Goal: Information Seeking & Learning: Learn about a topic

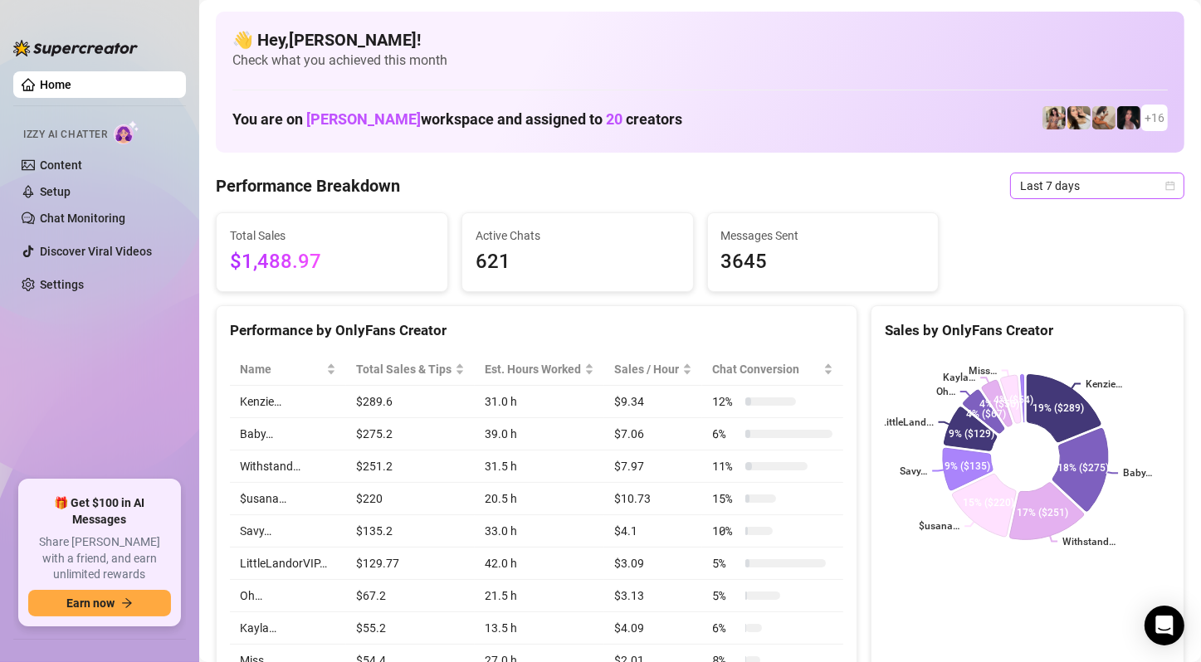
click at [1064, 184] on span "Last 7 days" at bounding box center [1097, 185] width 154 height 25
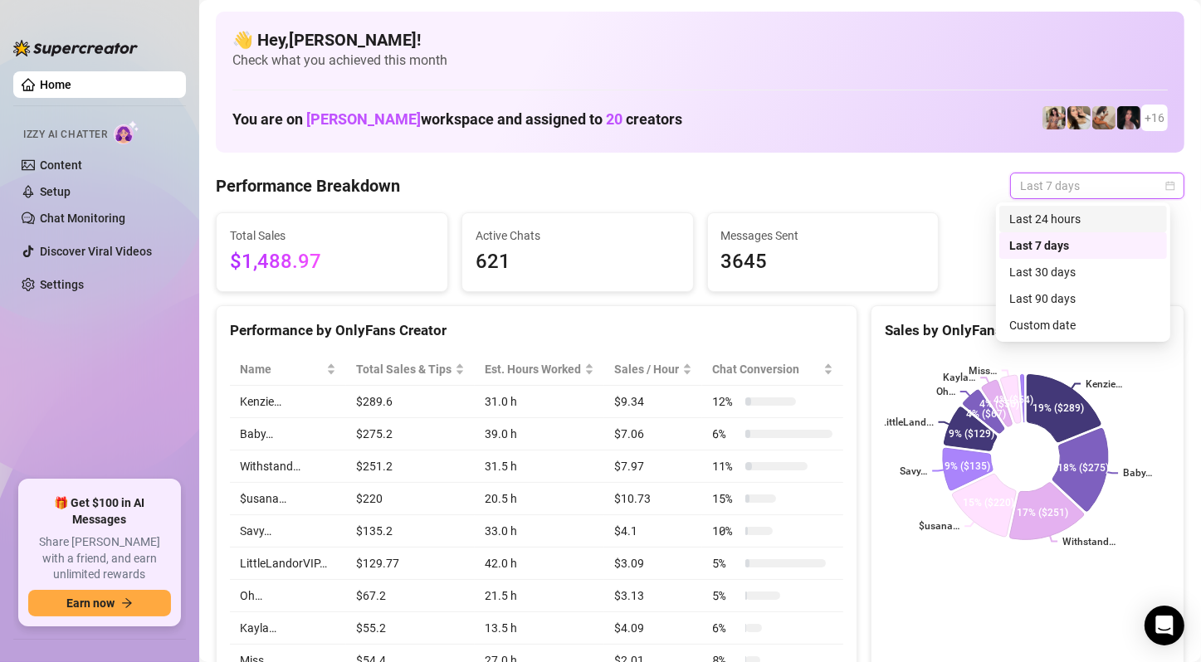
click at [1052, 212] on div "Last 24 hours" at bounding box center [1083, 219] width 148 height 18
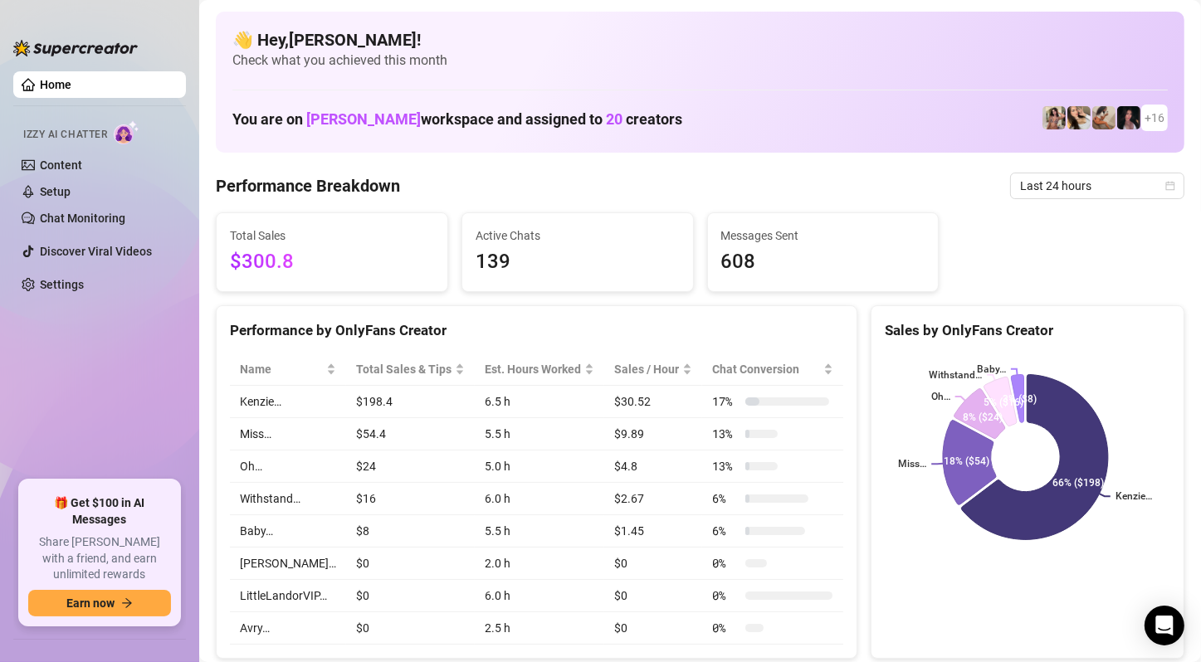
click at [1109, 325] on div "Sales by OnlyFans Creator" at bounding box center [1027, 331] width 285 height 22
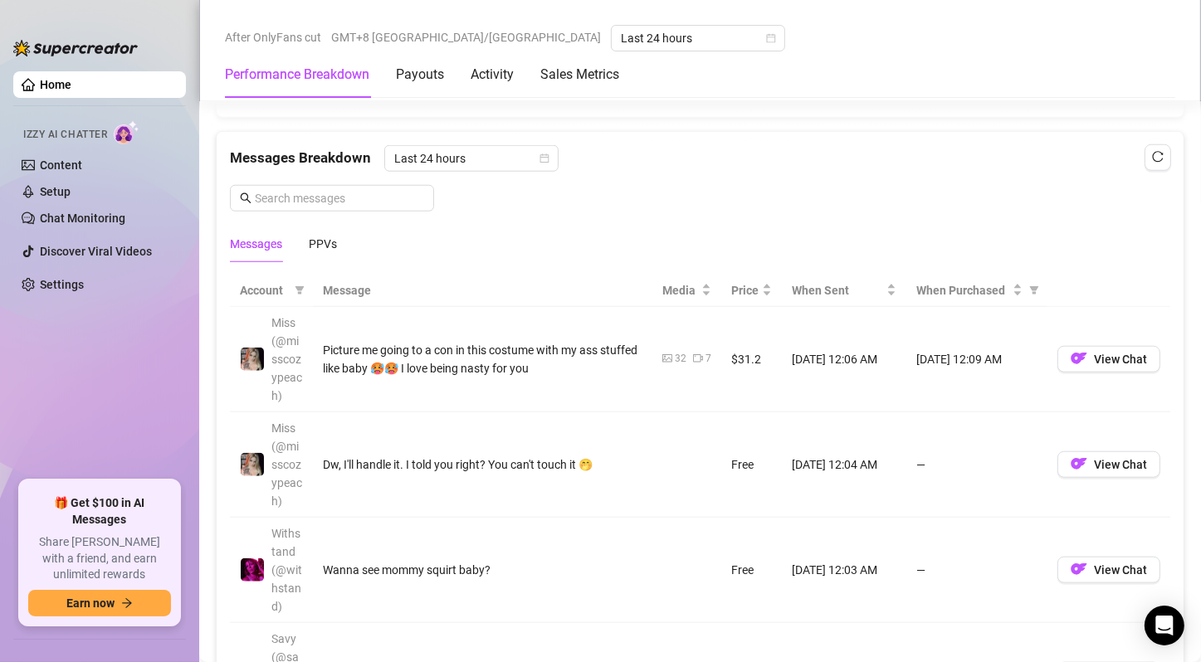
scroll to position [1494, 0]
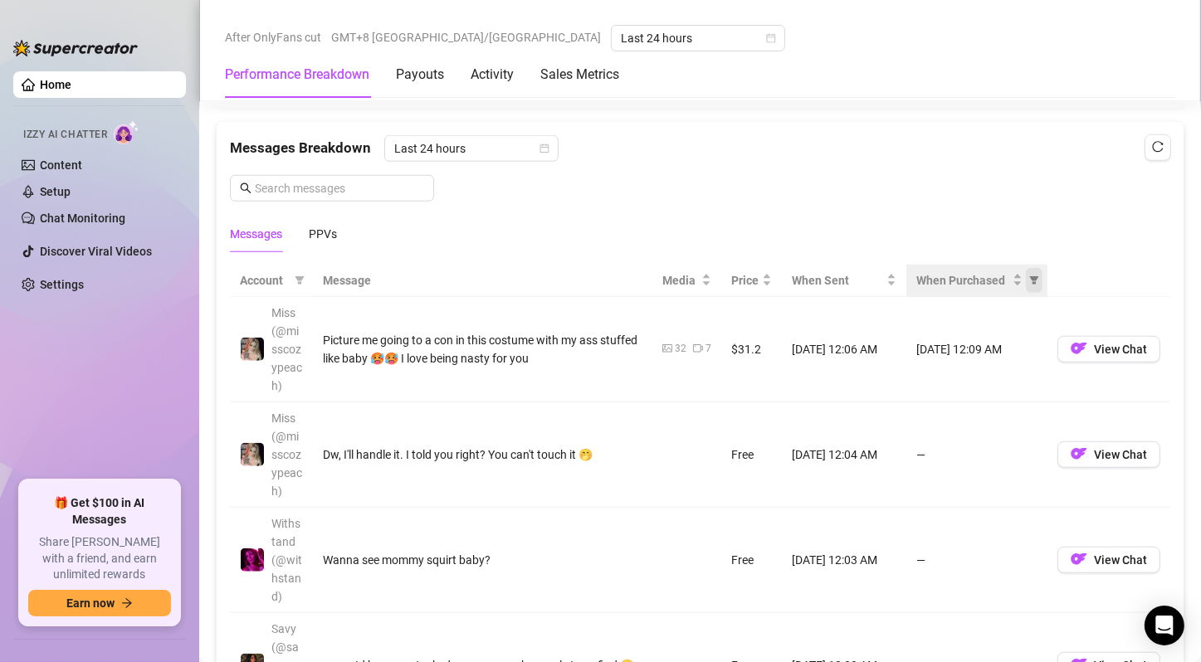
click at [1030, 276] on icon "filter" at bounding box center [1034, 280] width 9 height 8
click at [971, 334] on span "Purchased" at bounding box center [968, 334] width 56 height 13
radio input "true"
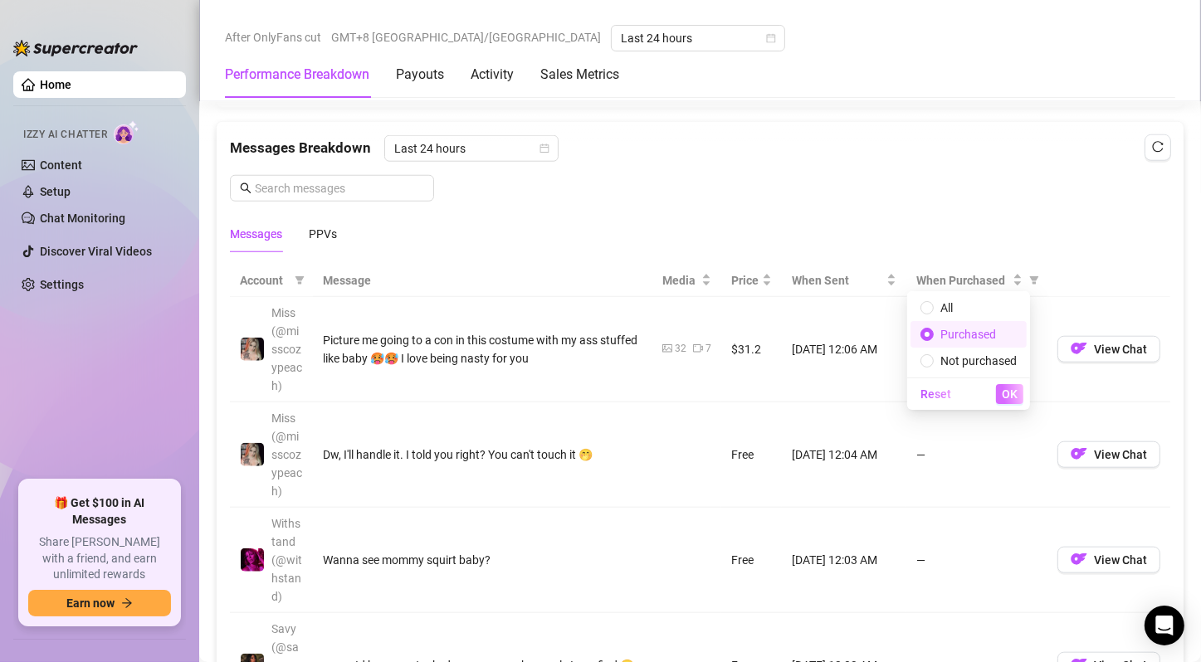
click at [1005, 385] on button "OK" at bounding box center [1009, 394] width 27 height 20
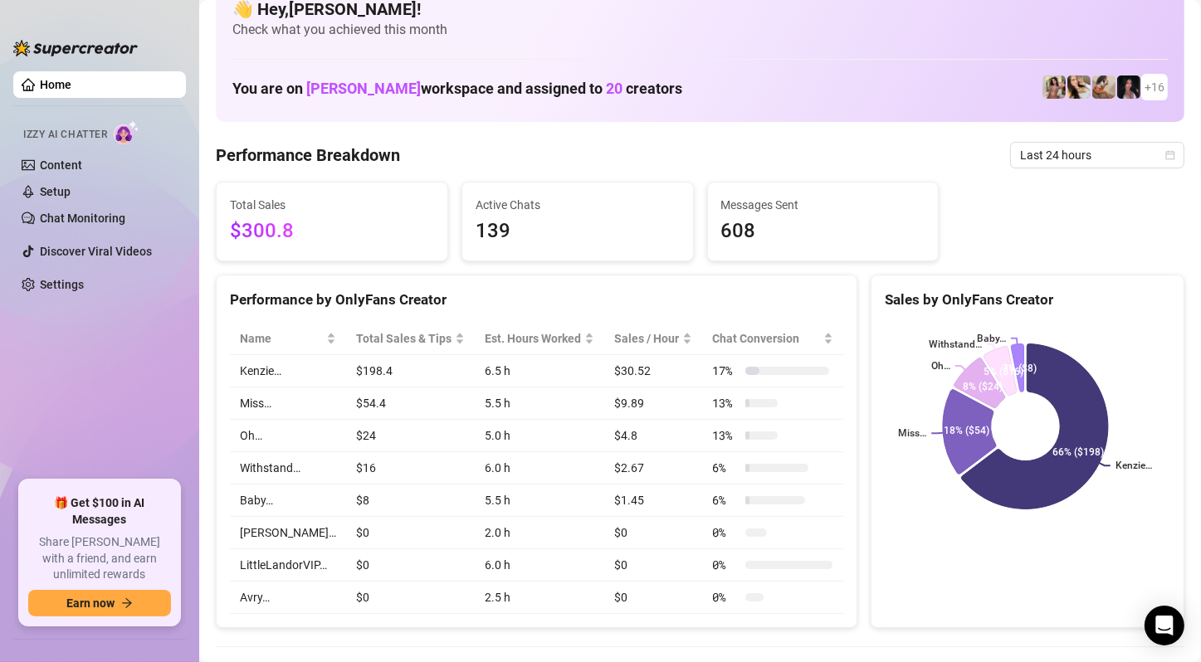
scroll to position [0, 0]
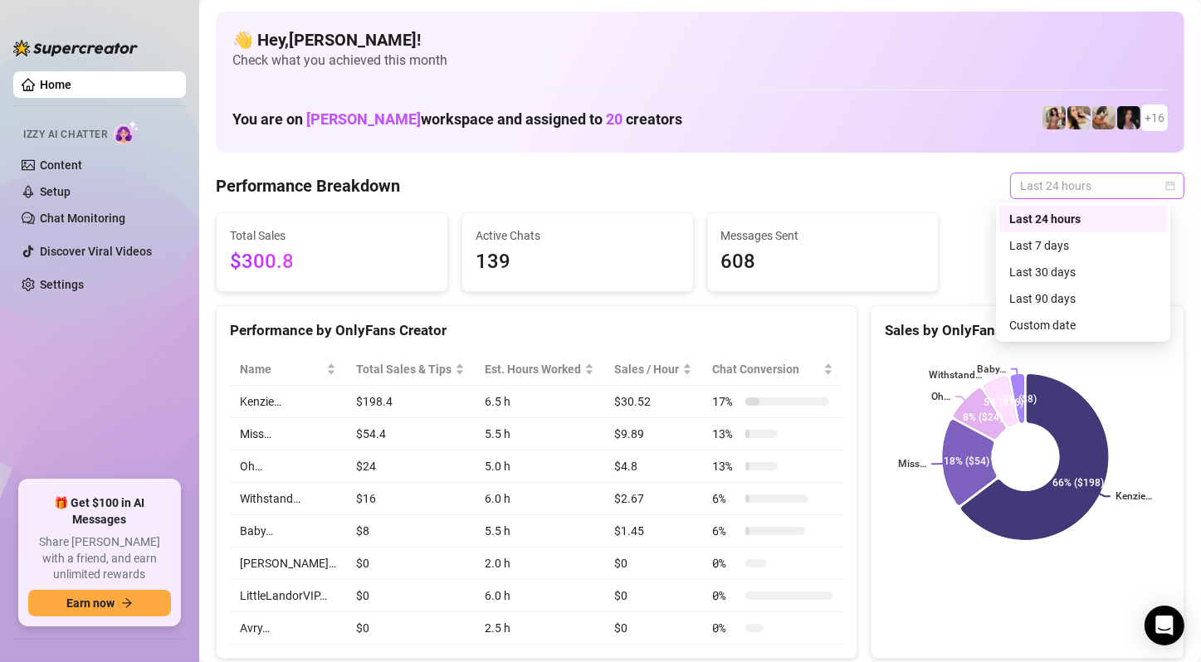
click at [1047, 189] on span "Last 24 hours" at bounding box center [1097, 185] width 154 height 25
click at [1061, 278] on div "Last 30 days" at bounding box center [1083, 272] width 148 height 18
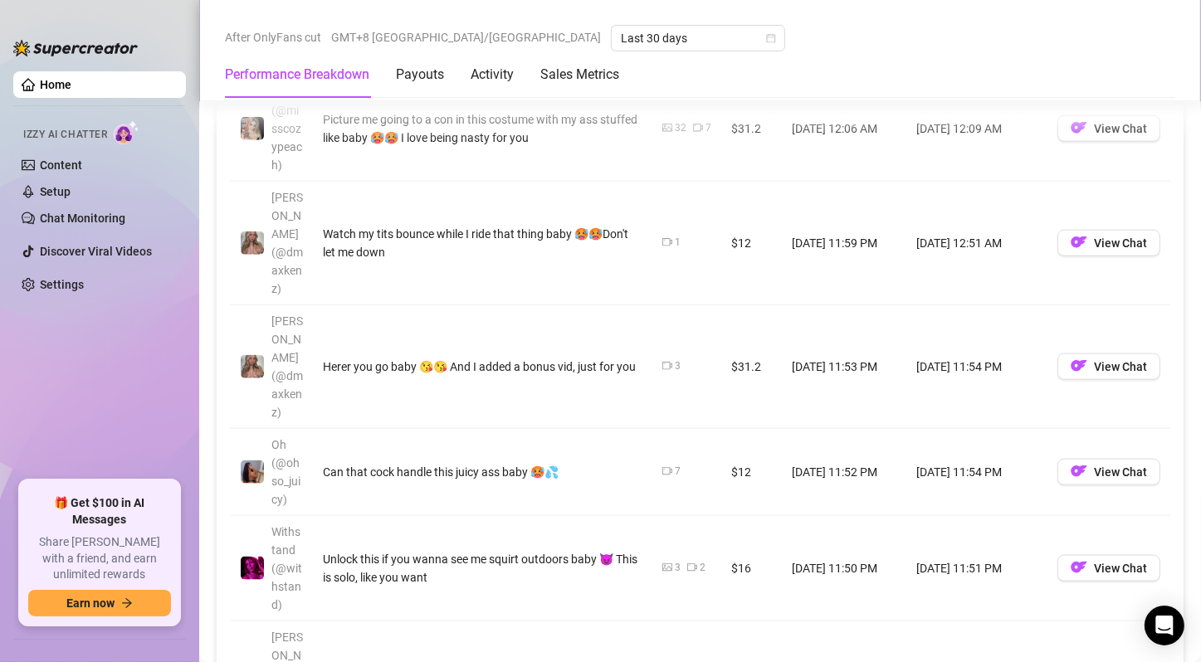
scroll to position [1494, 0]
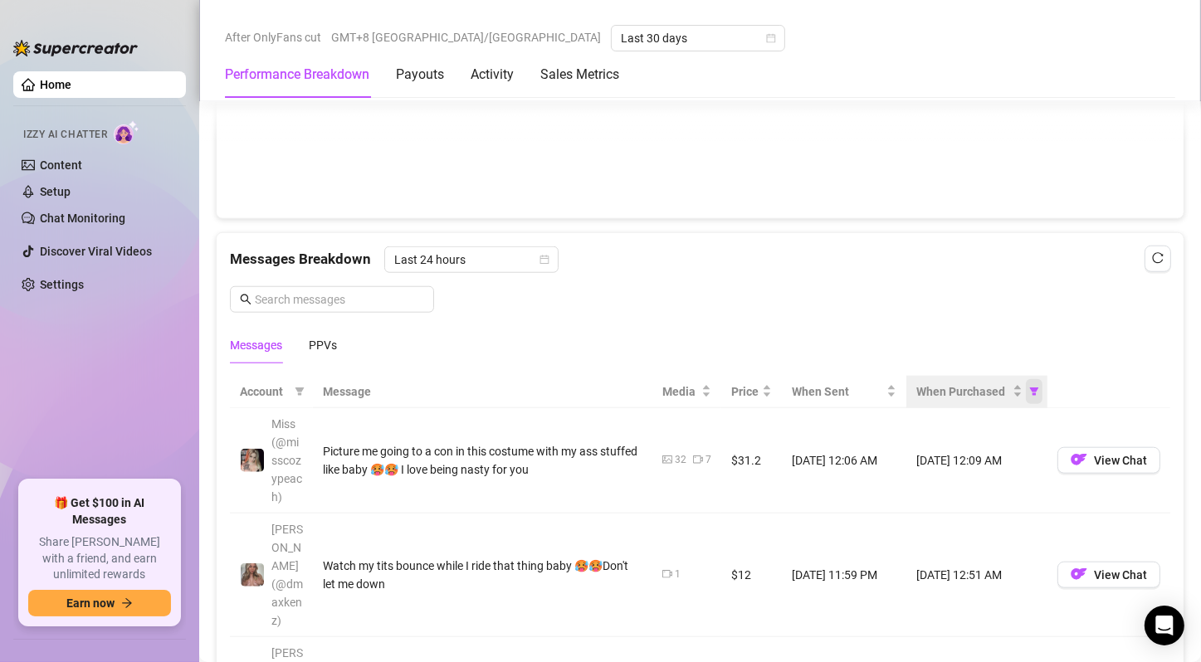
click at [1030, 388] on icon "filter" at bounding box center [1034, 392] width 9 height 8
click at [1078, 376] on th at bounding box center [1108, 392] width 123 height 32
click at [988, 391] on span "When Purchased" at bounding box center [962, 392] width 93 height 18
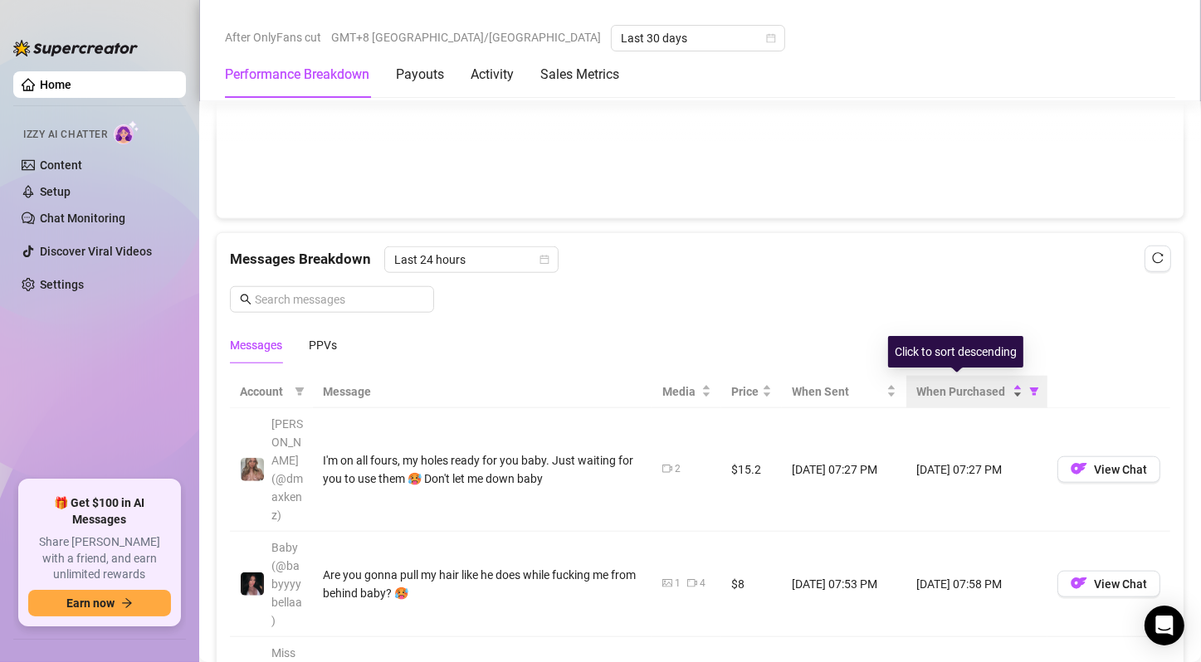
click at [988, 390] on span "When Purchased" at bounding box center [962, 392] width 93 height 18
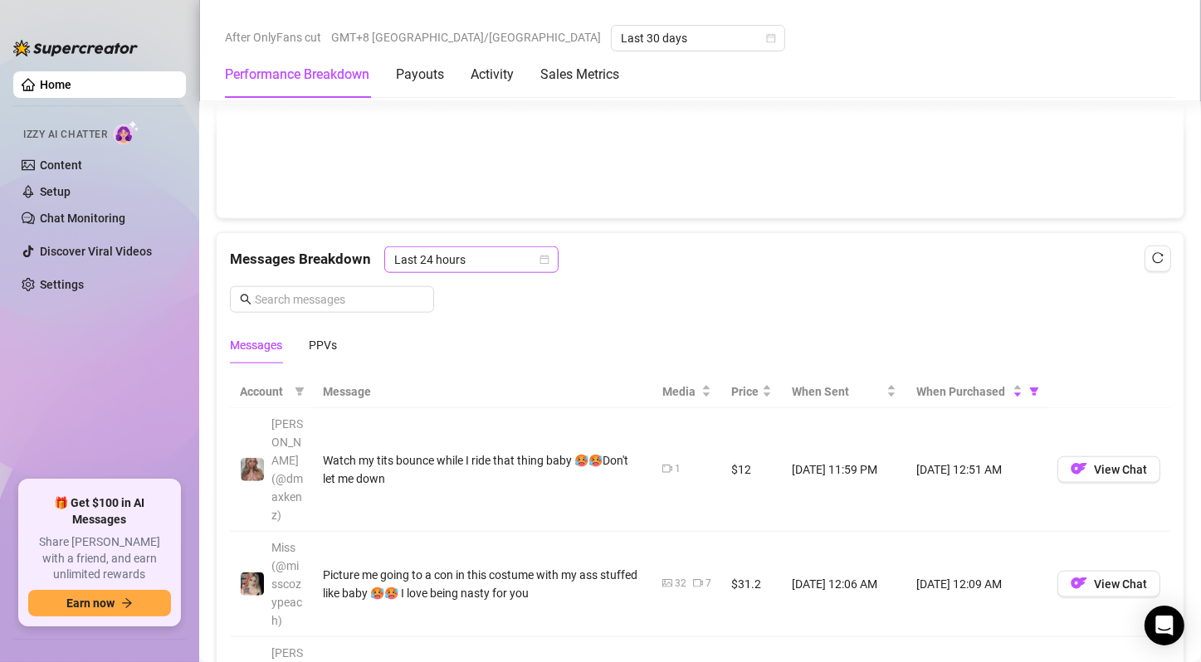
click at [511, 247] on span "Last 24 hours" at bounding box center [471, 259] width 154 height 25
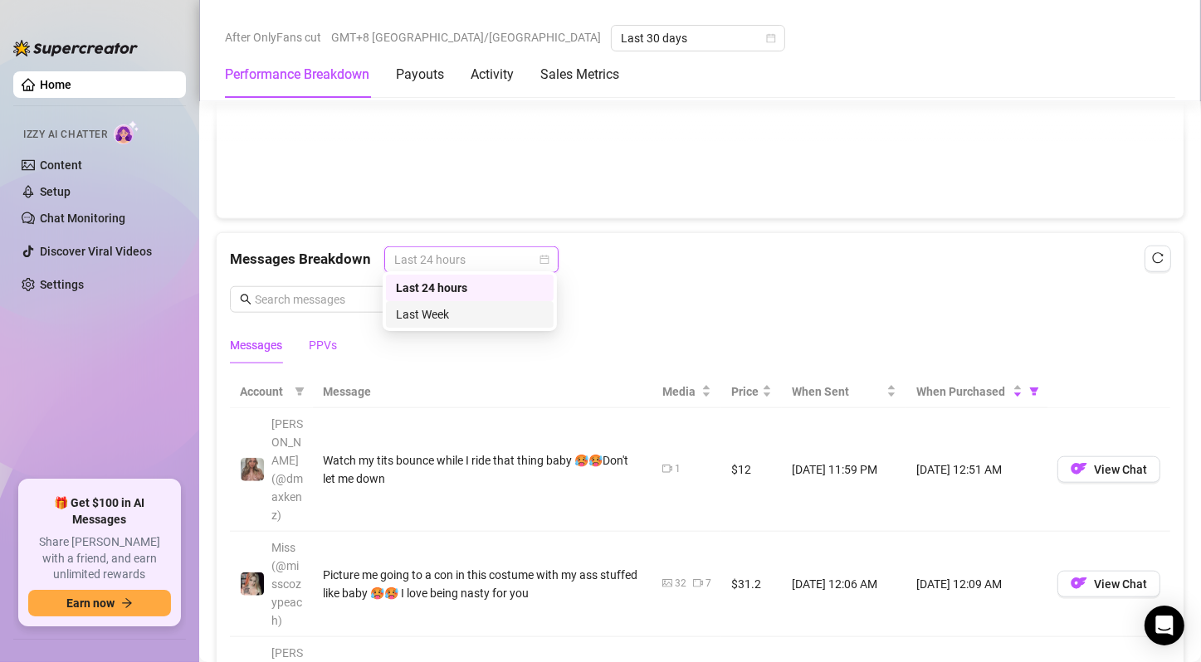
click at [325, 345] on div "PPVs" at bounding box center [323, 345] width 28 height 18
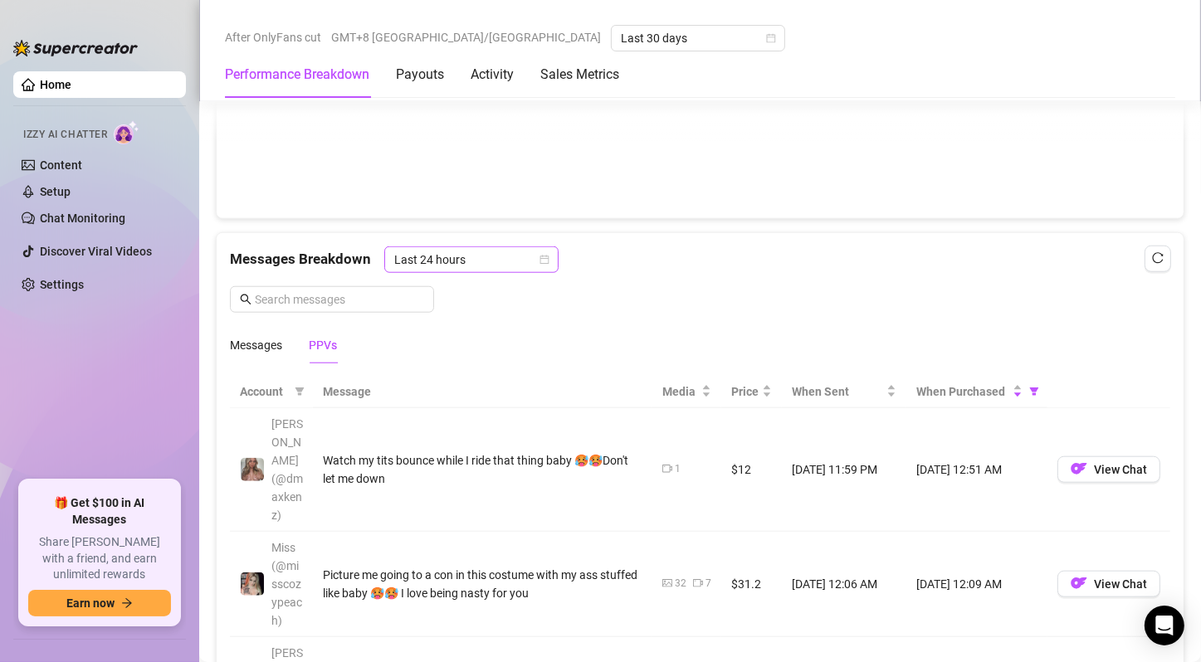
click at [490, 252] on span "Last 24 hours" at bounding box center [471, 259] width 154 height 25
click at [704, 271] on div "Messages Breakdown Last 24 hours Messages PPVs" at bounding box center [700, 304] width 940 height 117
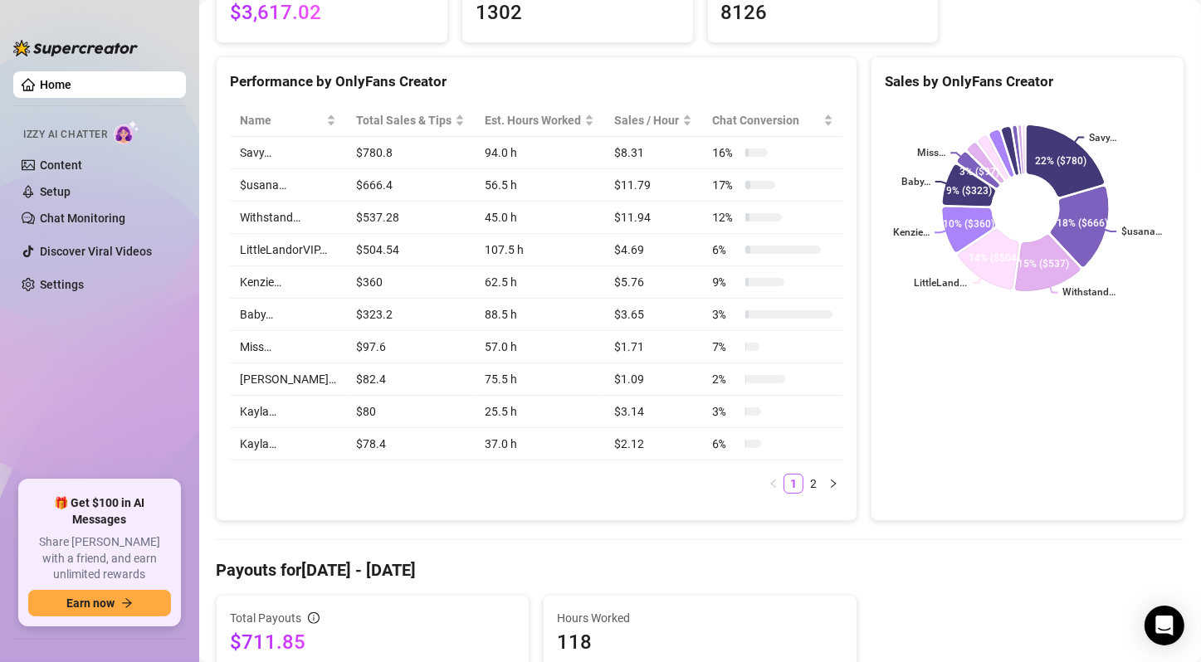
scroll to position [0, 0]
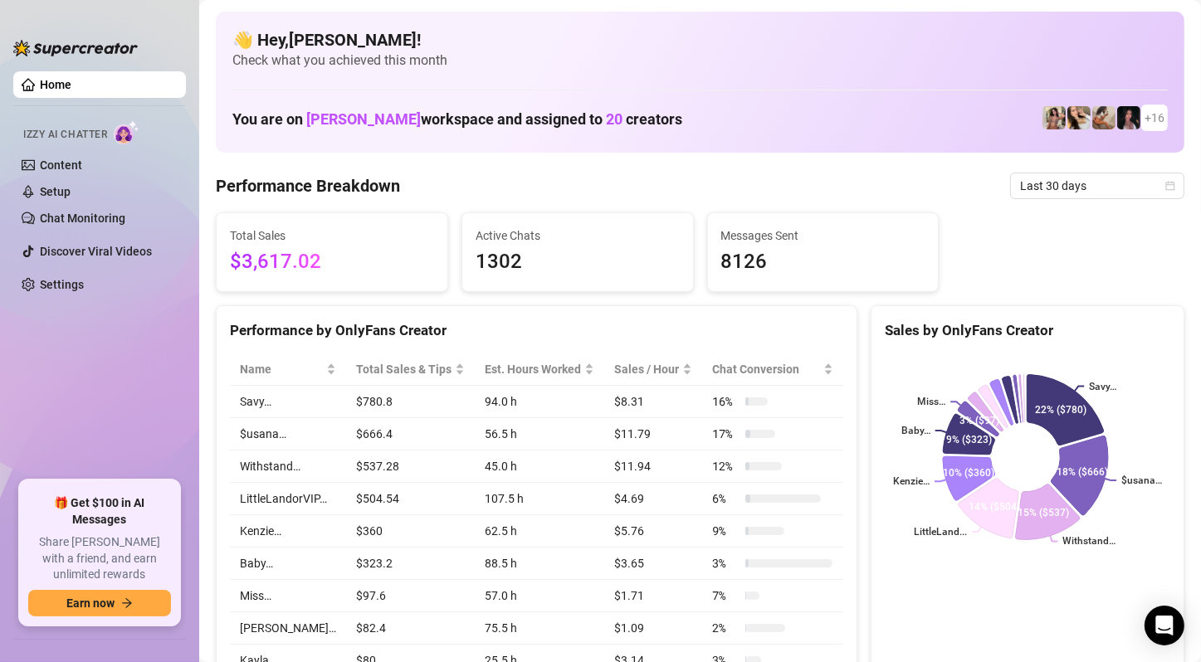
scroll to position [83, 0]
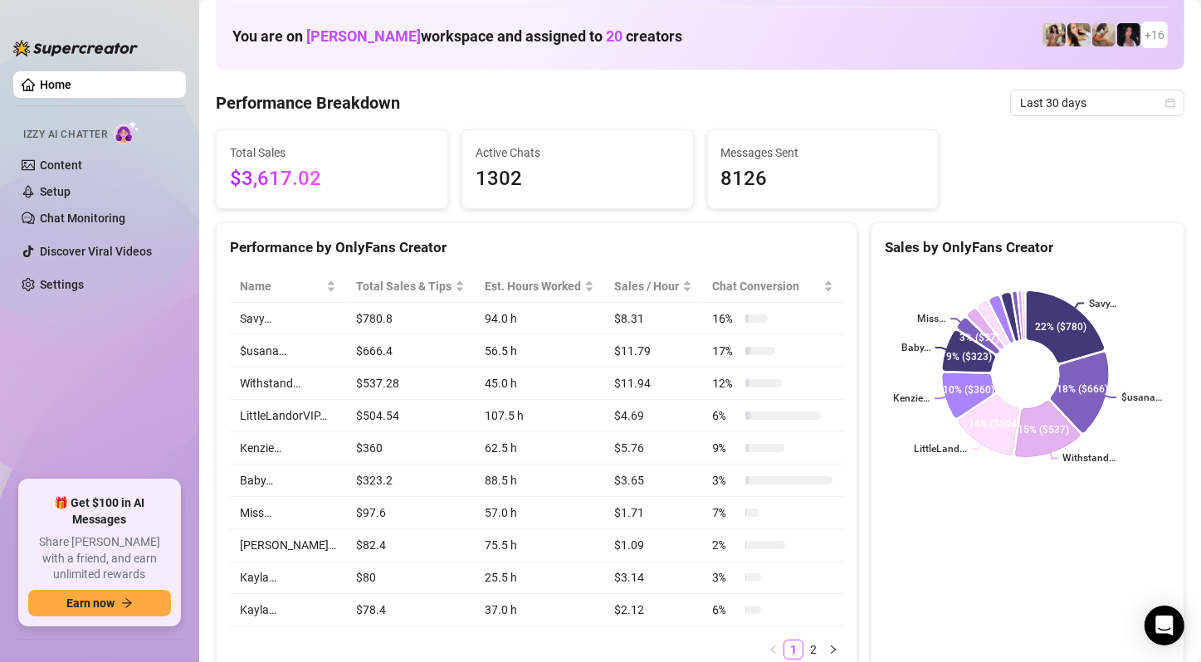
click at [105, 369] on ul "Home Izzy AI Chatter Content Setup Chat Monitoring Discover Viral Videos Settin…" at bounding box center [99, 269] width 173 height 409
